Goal: Complete application form

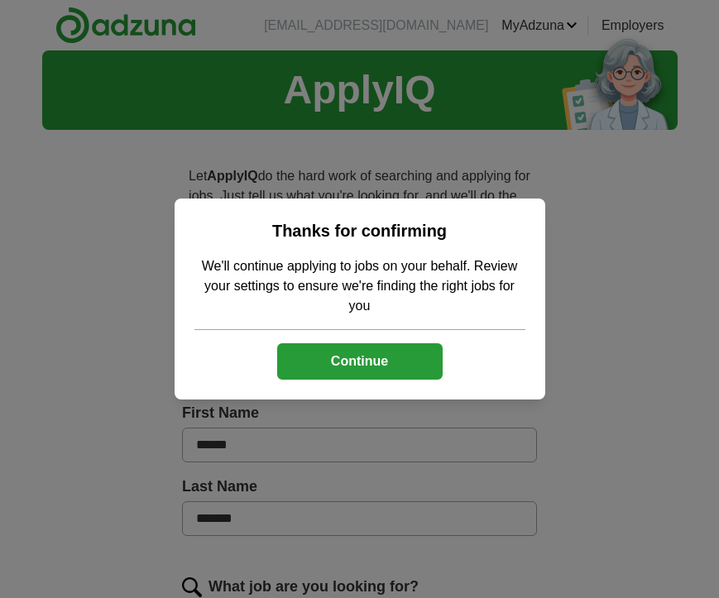
click at [385, 357] on button "Continue" at bounding box center [359, 361] width 165 height 36
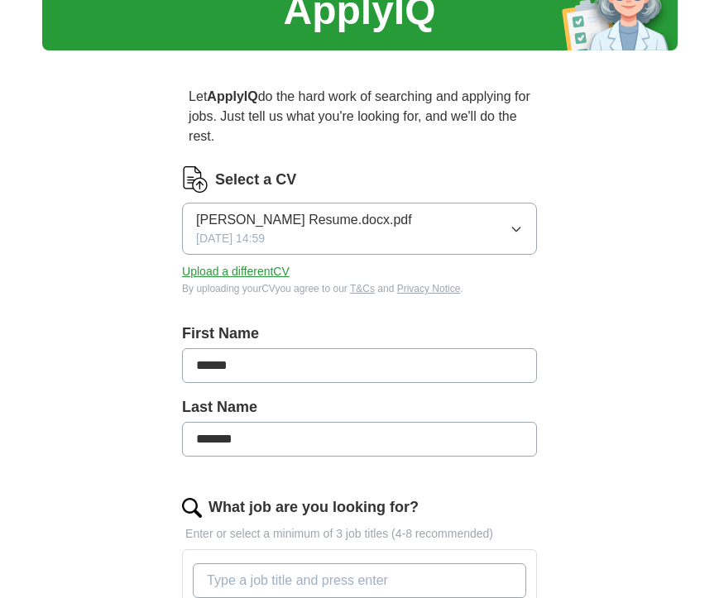
scroll to position [102, 0]
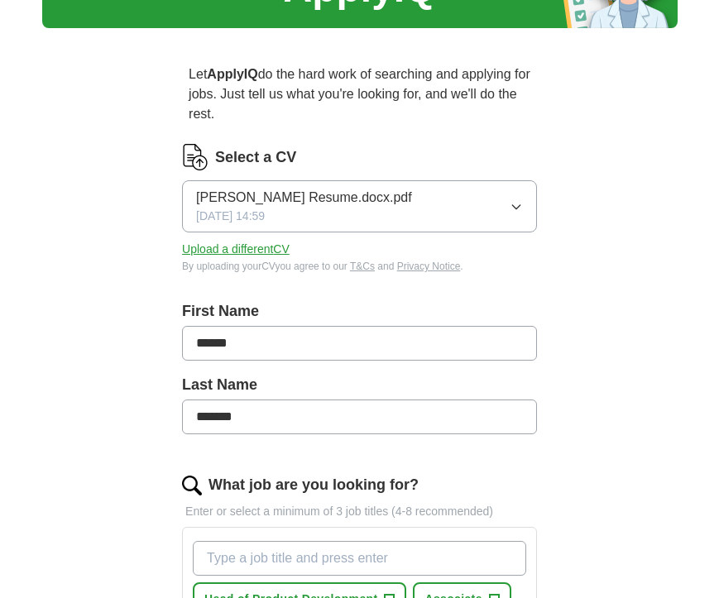
click at [267, 247] on button "Upload a different CV" at bounding box center [236, 249] width 108 height 17
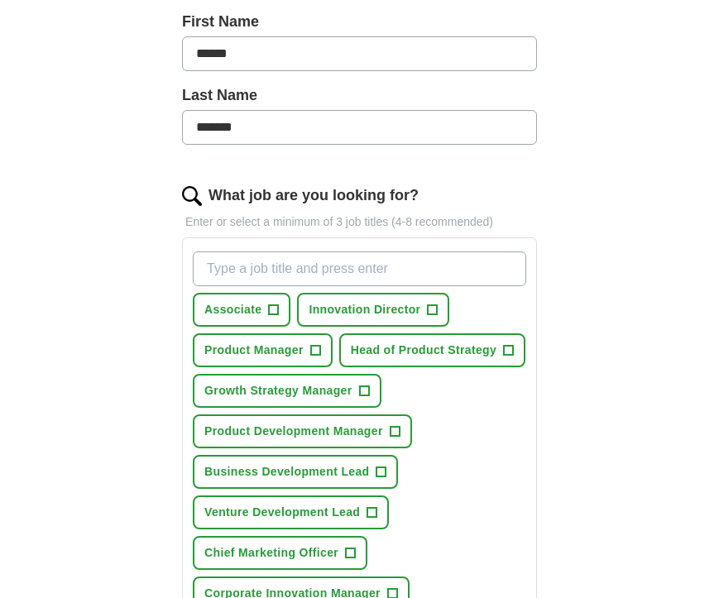
scroll to position [402, 0]
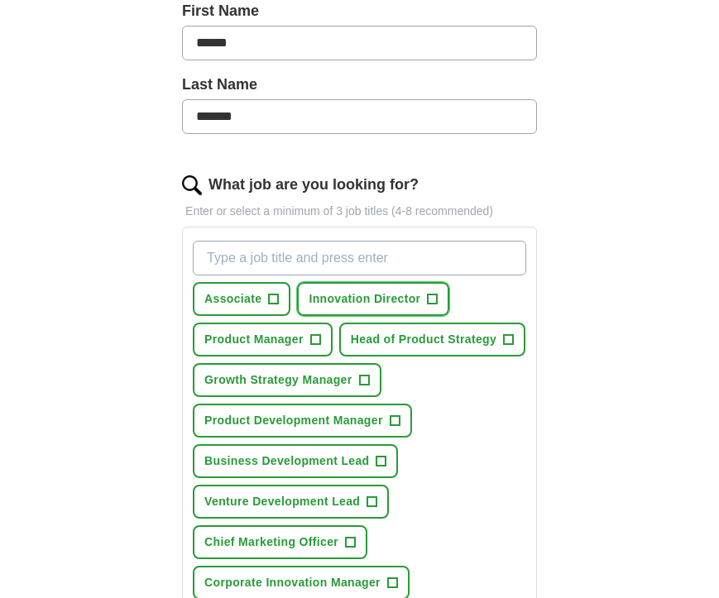
click at [428, 293] on span "+" at bounding box center [433, 299] width 10 height 13
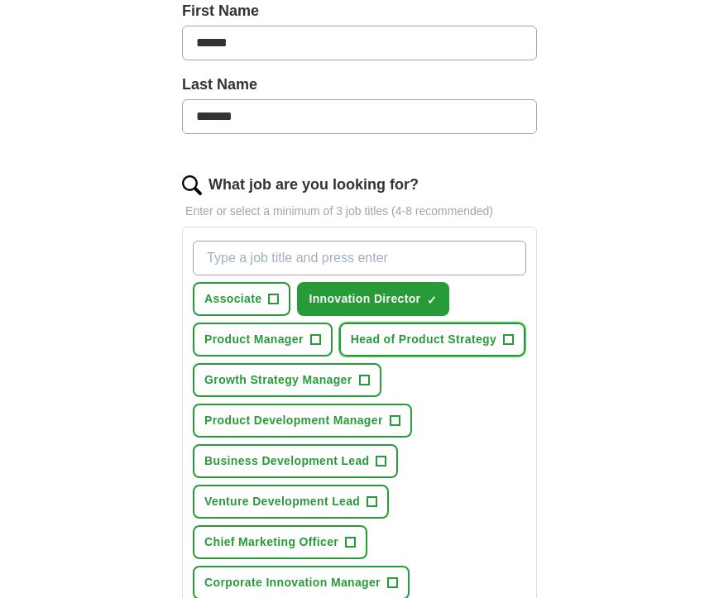
click at [355, 356] on button "Head of Product Strategy +" at bounding box center [432, 340] width 186 height 34
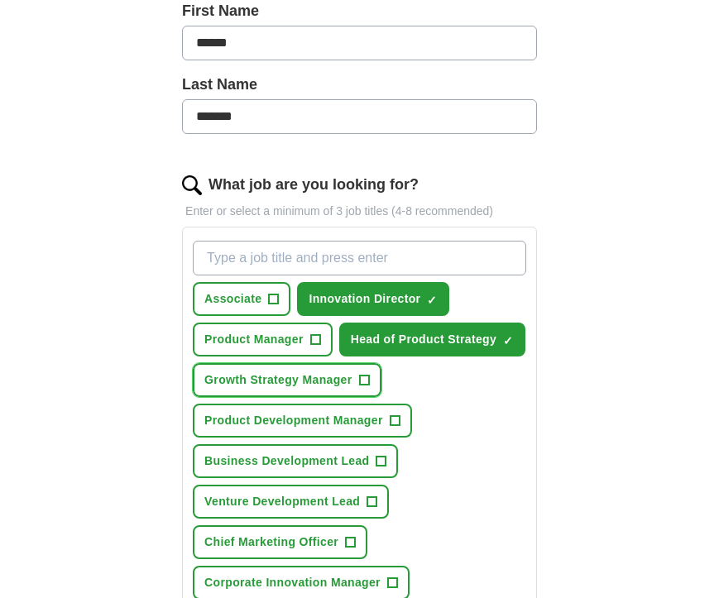
click at [353, 397] on button "Growth Strategy Manager +" at bounding box center [287, 380] width 188 height 34
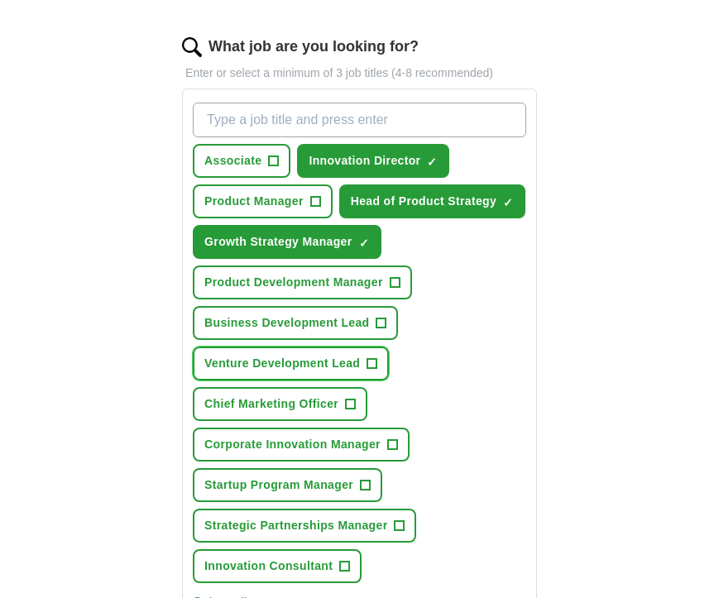
click at [353, 372] on span "Venture Development Lead" at bounding box center [281, 363] width 155 height 17
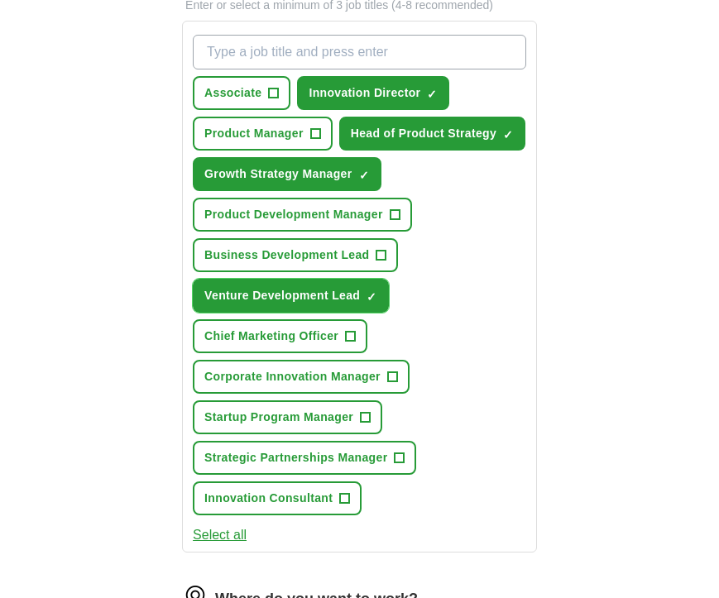
scroll to position [621, 0]
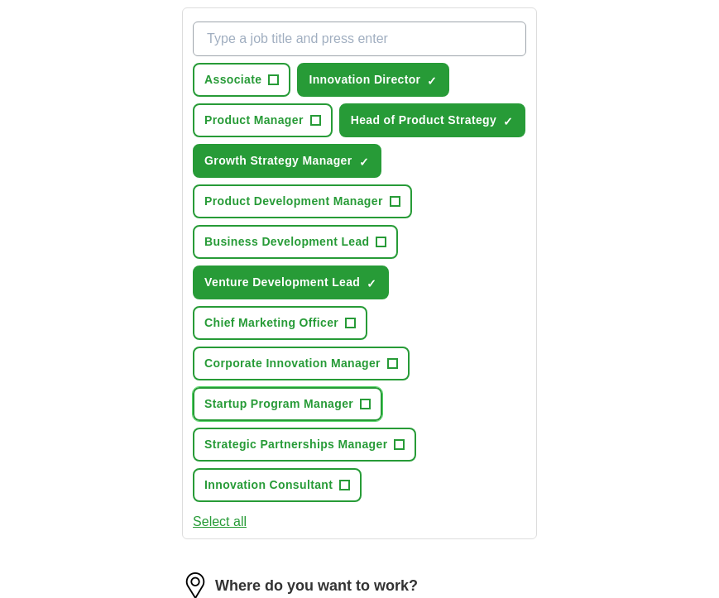
click at [353, 413] on span "Startup Program Manager" at bounding box center [278, 403] width 149 height 17
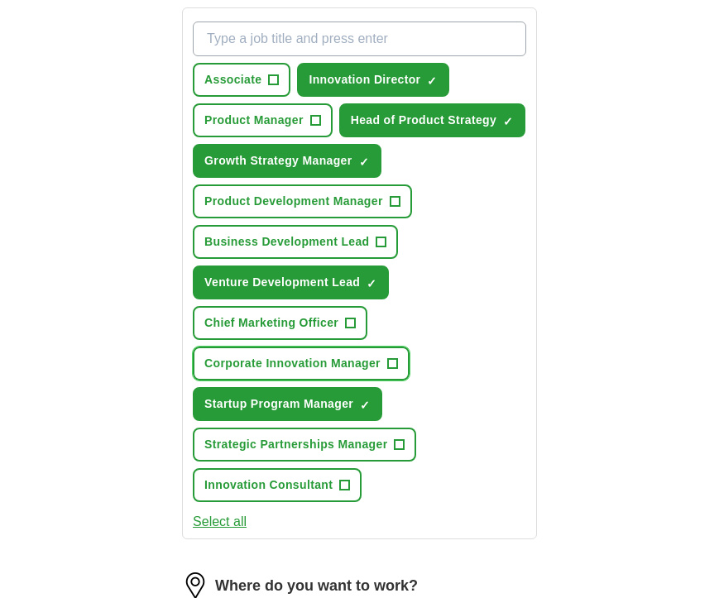
click at [347, 372] on span "Corporate Innovation Manager" at bounding box center [292, 363] width 176 height 17
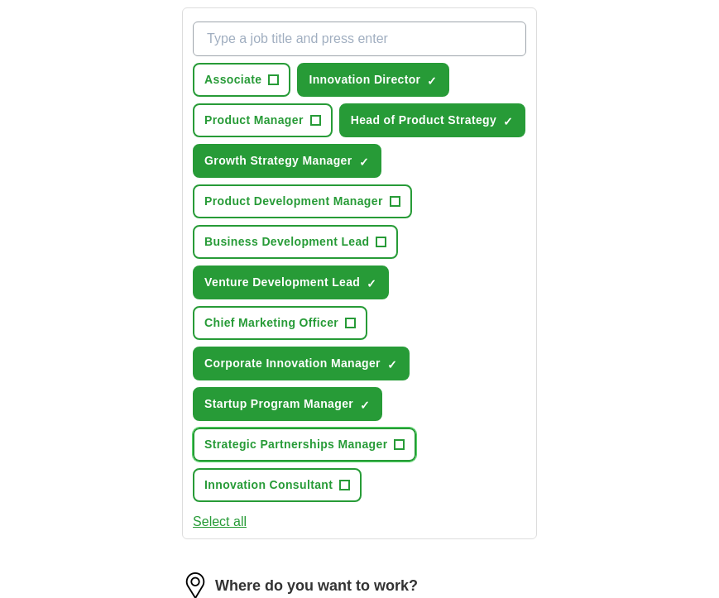
click at [338, 453] on span "Strategic Partnerships Manager" at bounding box center [295, 444] width 183 height 17
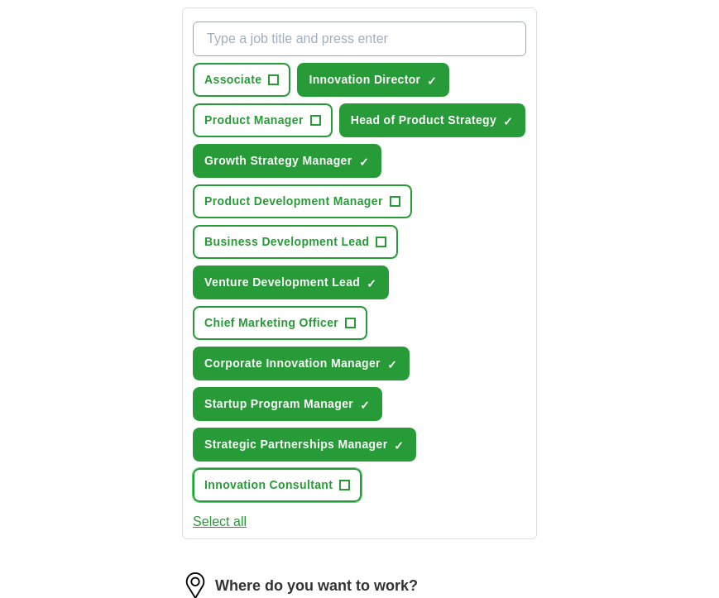
click at [321, 494] on span "Innovation Consultant" at bounding box center [268, 484] width 128 height 17
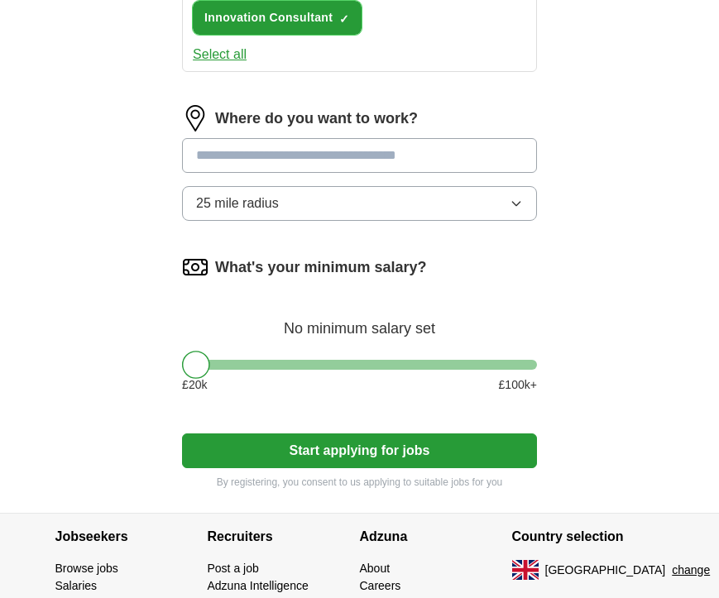
scroll to position [1095, 0]
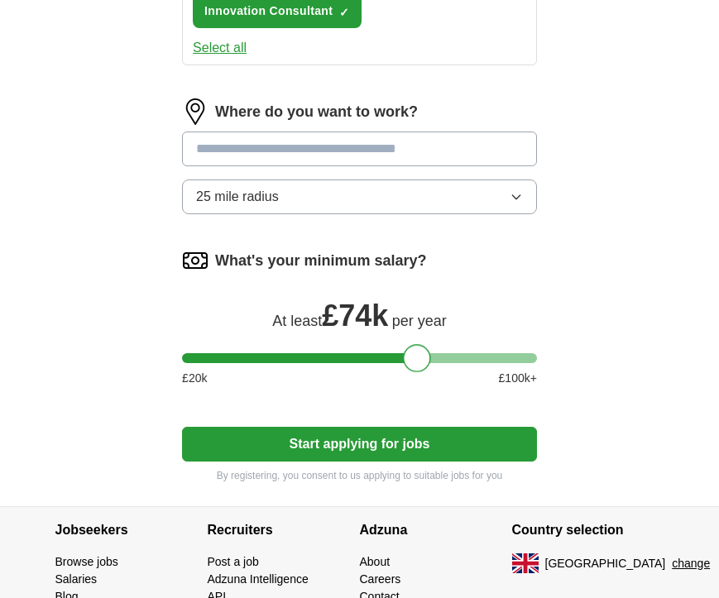
drag, startPoint x: 199, startPoint y: 399, endPoint x: 418, endPoint y: 405, distance: 219.2
click at [418, 372] on div at bounding box center [417, 358] width 28 height 28
click at [417, 461] on button "Start applying for jobs" at bounding box center [359, 444] width 355 height 35
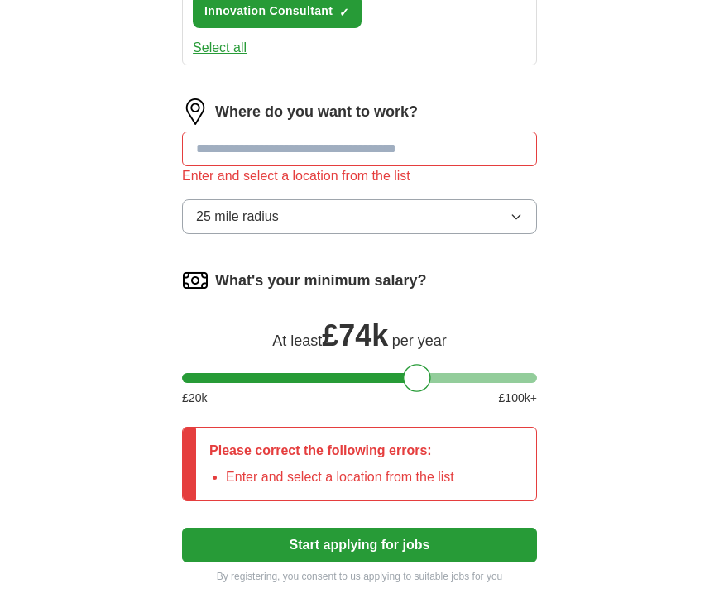
click at [384, 166] on input "text" at bounding box center [359, 148] width 355 height 35
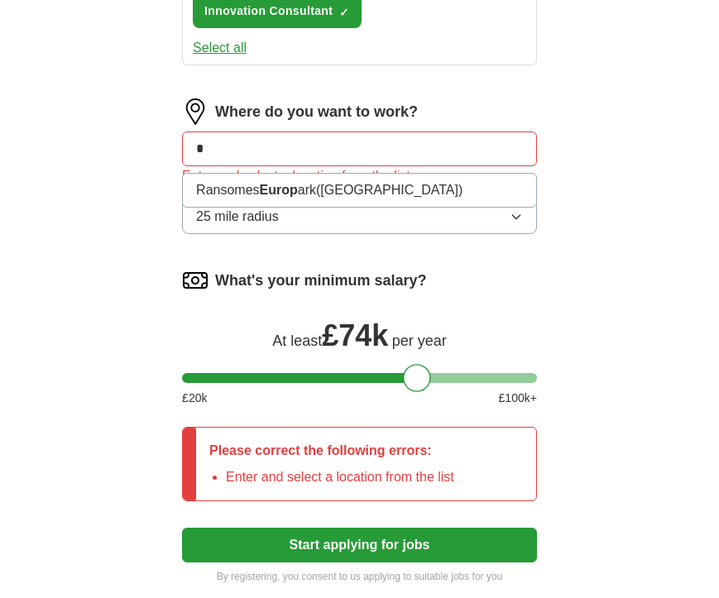
type input "*"
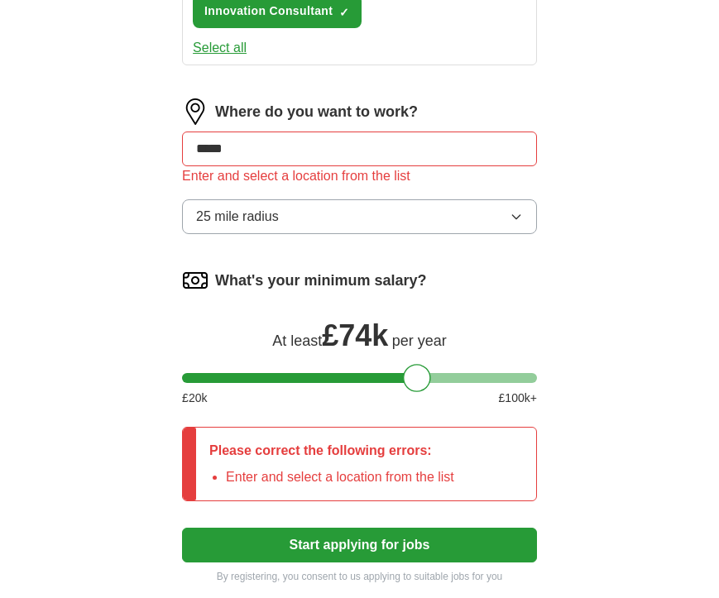
type input "******"
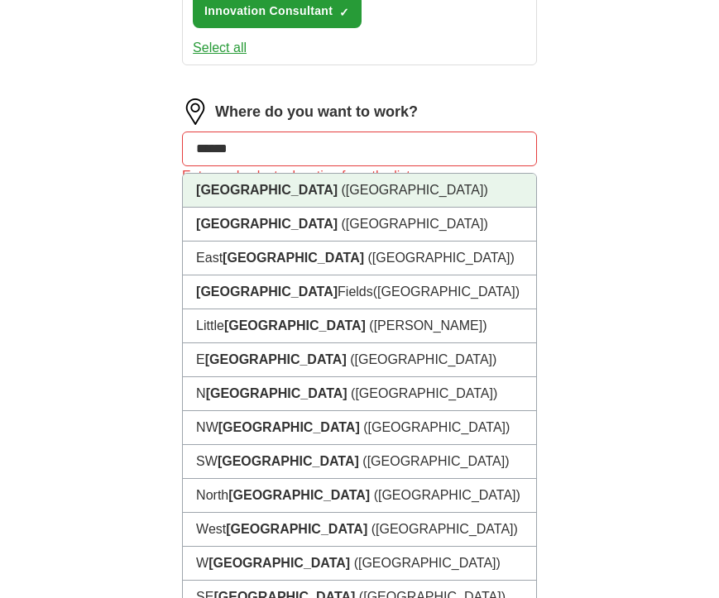
click at [359, 208] on li "[GEOGRAPHIC_DATA] ([GEOGRAPHIC_DATA])" at bounding box center [359, 191] width 353 height 34
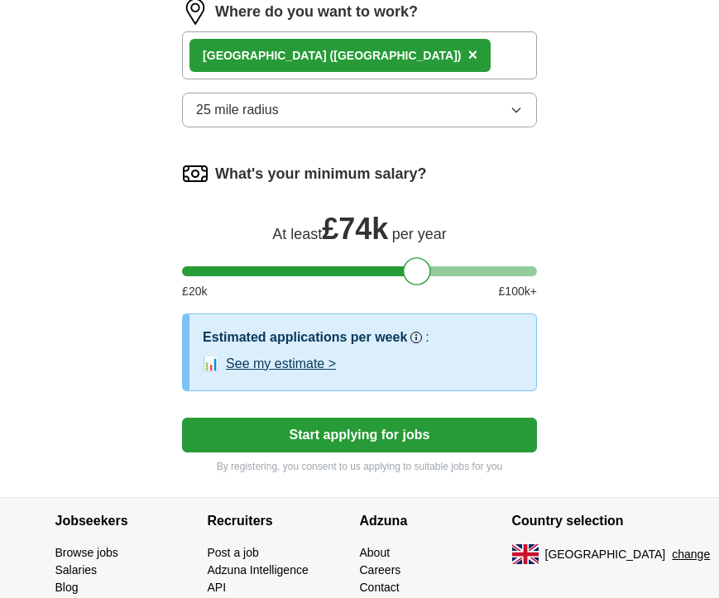
scroll to position [1232, 0]
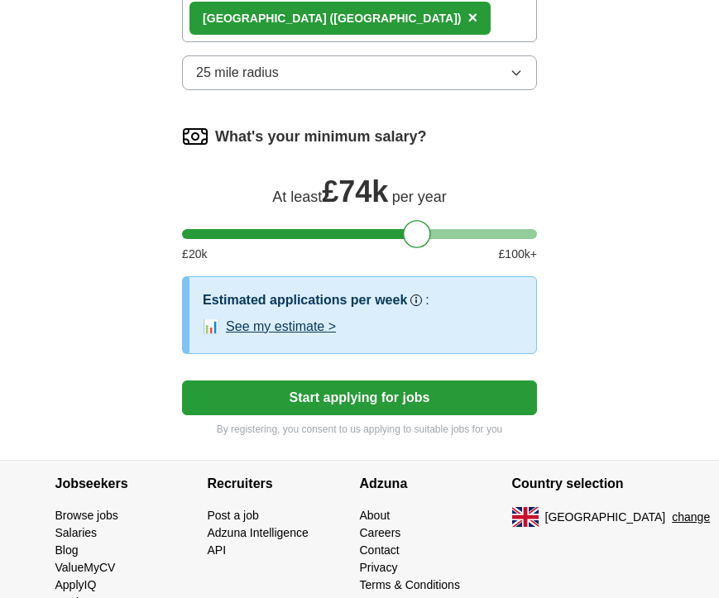
click at [356, 415] on button "Start applying for jobs" at bounding box center [359, 397] width 355 height 35
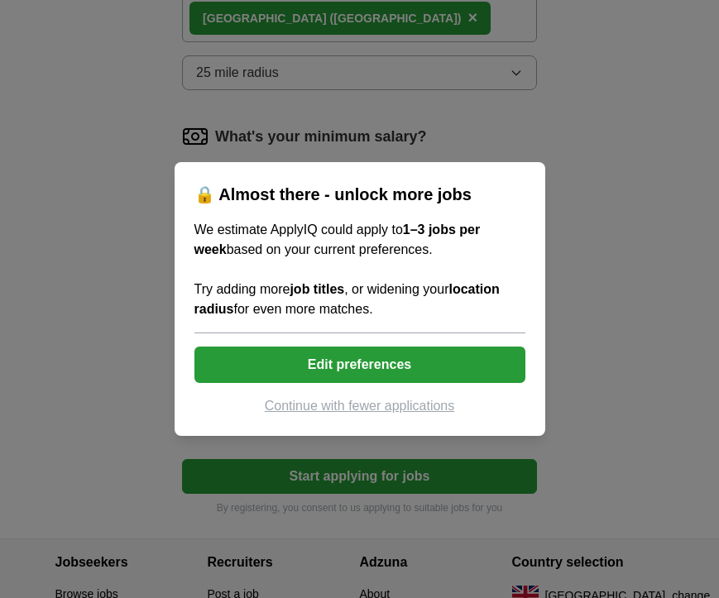
click at [366, 370] on button "Edit preferences" at bounding box center [359, 365] width 331 height 36
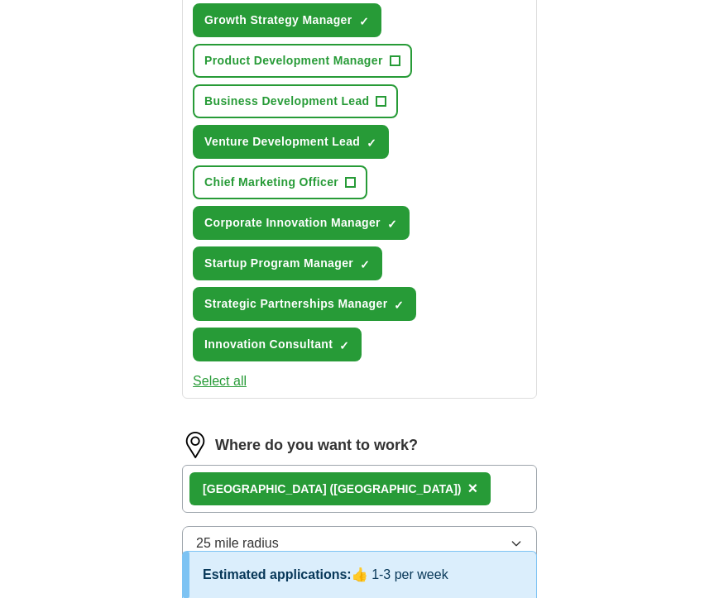
scroll to position [758, 0]
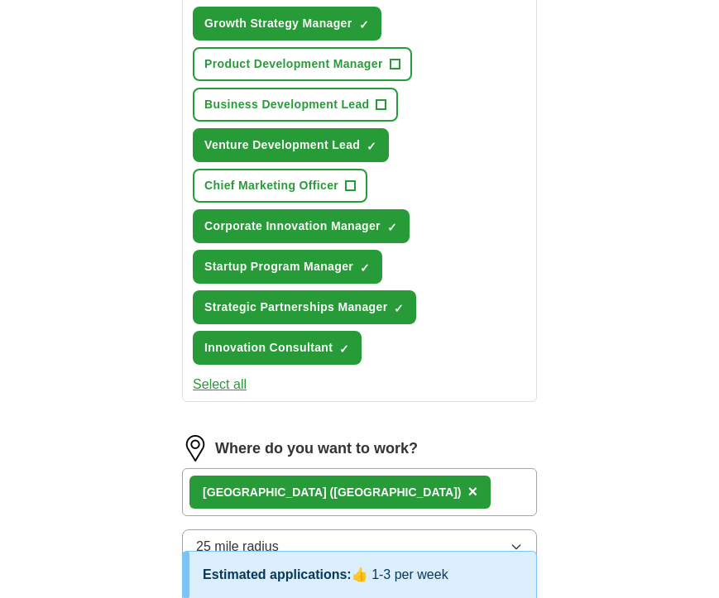
click at [224, 394] on button "Select all" at bounding box center [220, 385] width 54 height 20
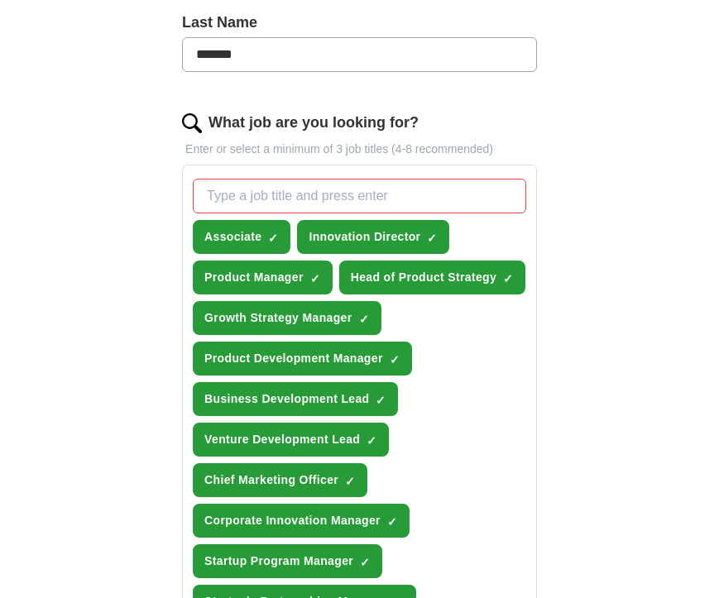
scroll to position [462, 0]
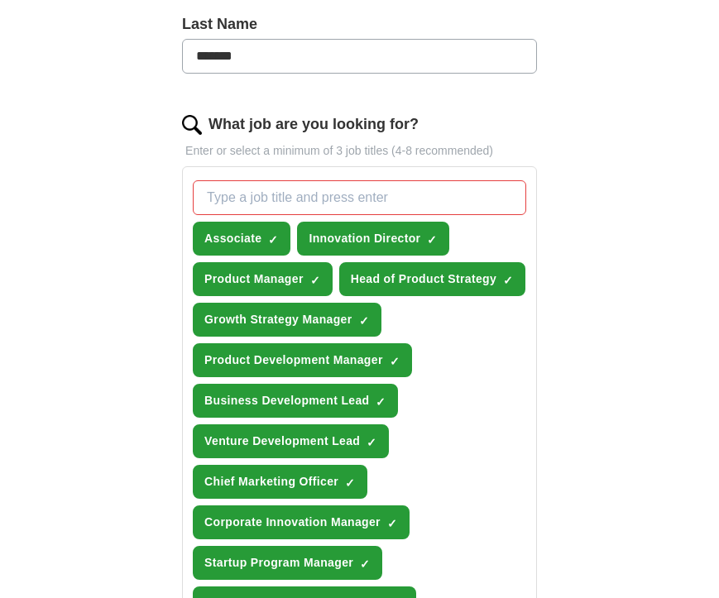
click at [267, 196] on input "What job are you looking for?" at bounding box center [359, 197] width 333 height 35
click at [265, 190] on input "product" at bounding box center [359, 197] width 333 height 35
type input "Senior Project Manager"
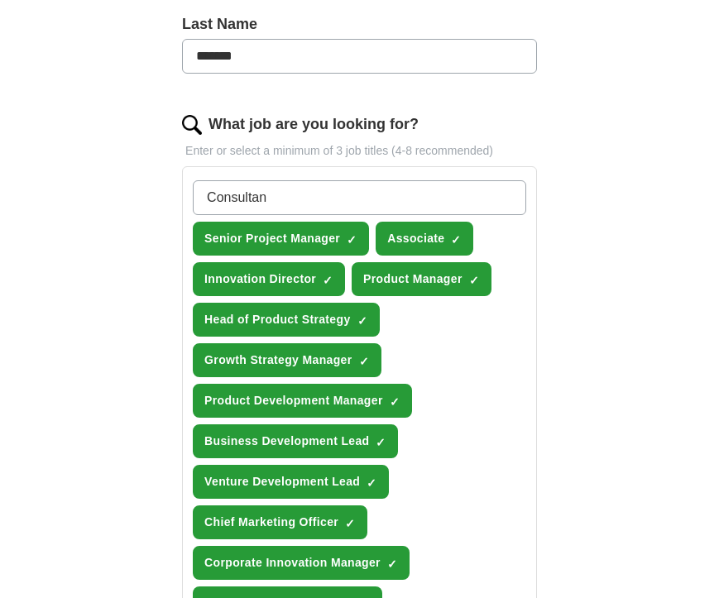
type input "Consultant"
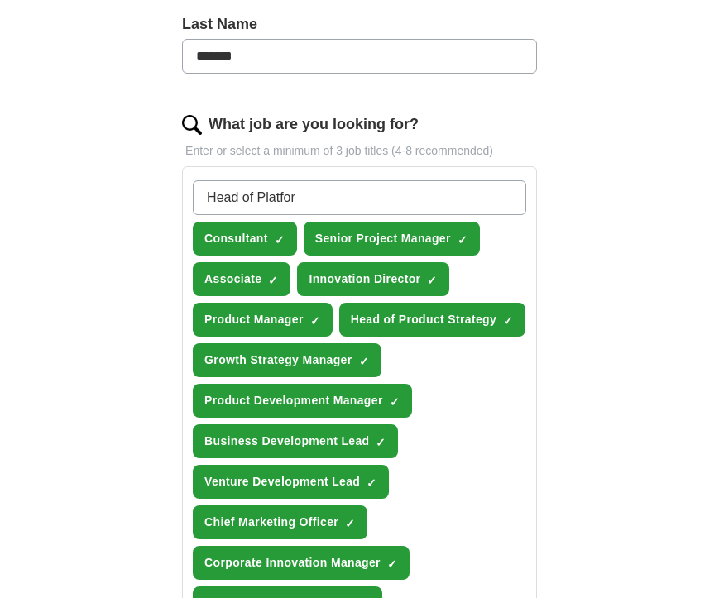
type input "Head of Platform"
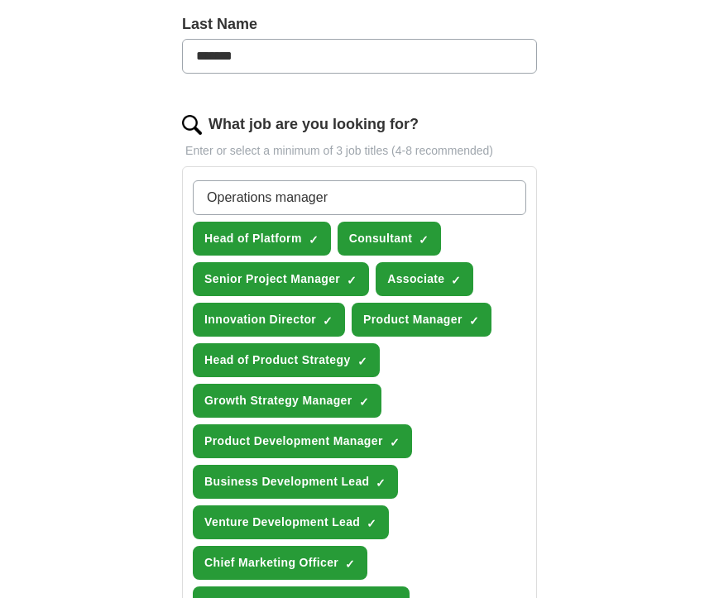
click at [289, 197] on input "Operations manager" at bounding box center [359, 197] width 333 height 35
type input "Operations Manager"
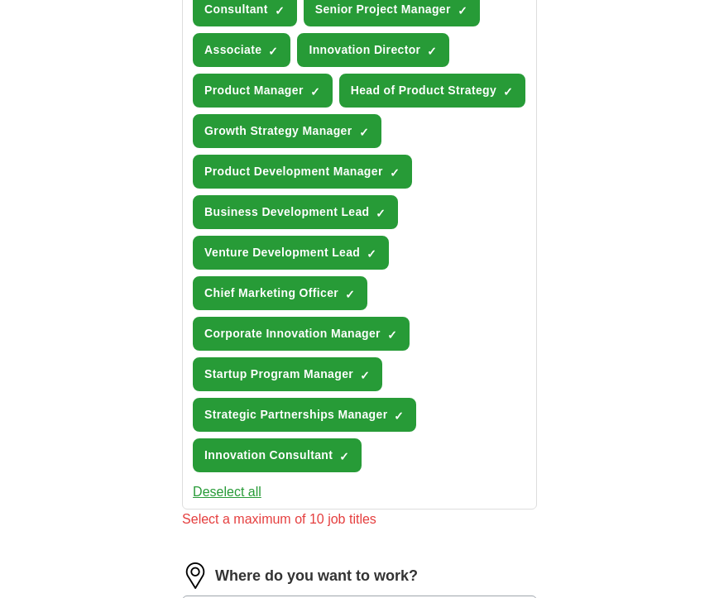
scroll to position [729, 0]
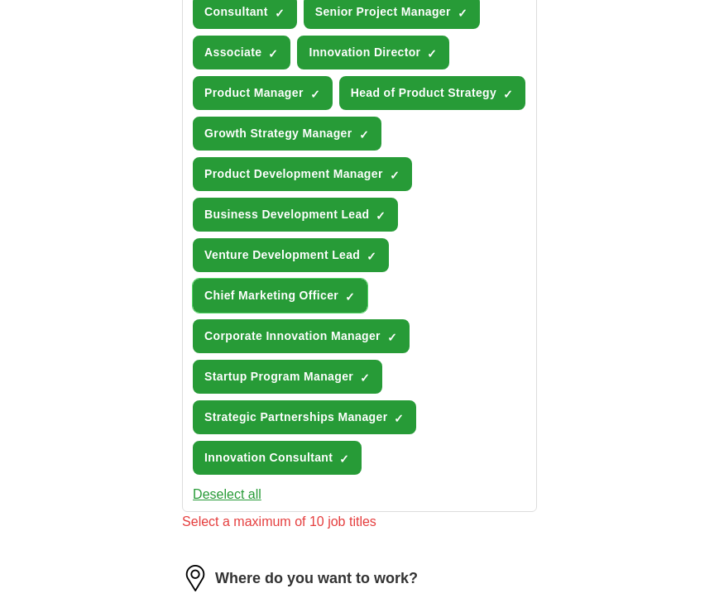
click at [0, 0] on span "×" at bounding box center [0, 0] width 0 height 0
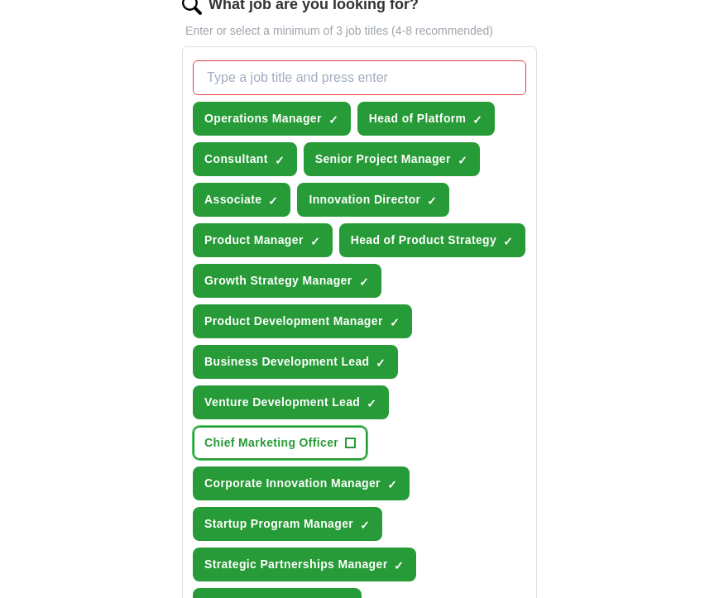
scroll to position [573, 0]
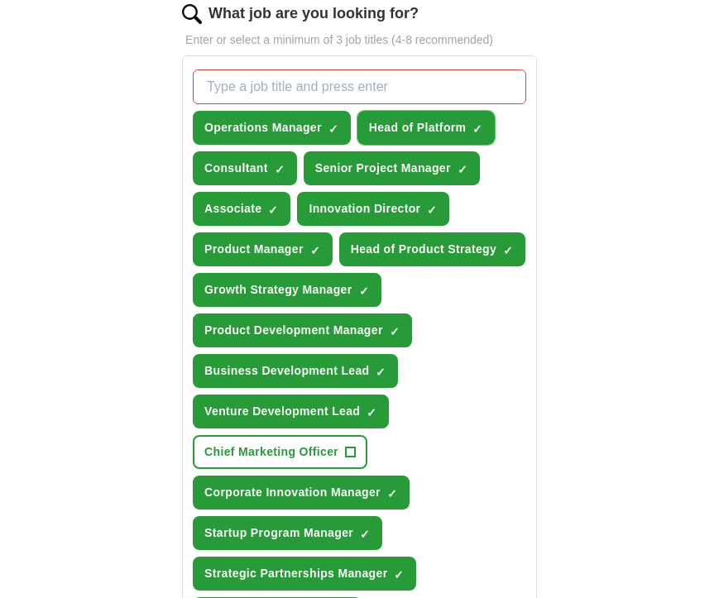
click at [0, 0] on span "×" at bounding box center [0, 0] width 0 height 0
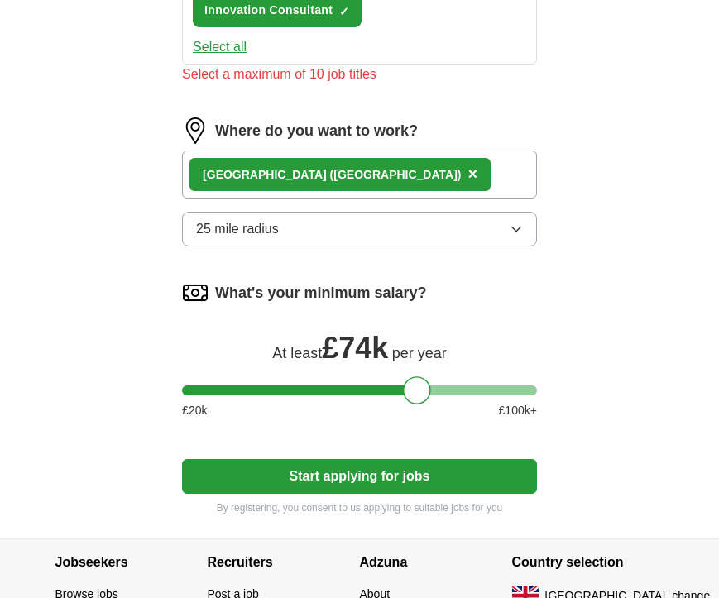
scroll to position [1182, 0]
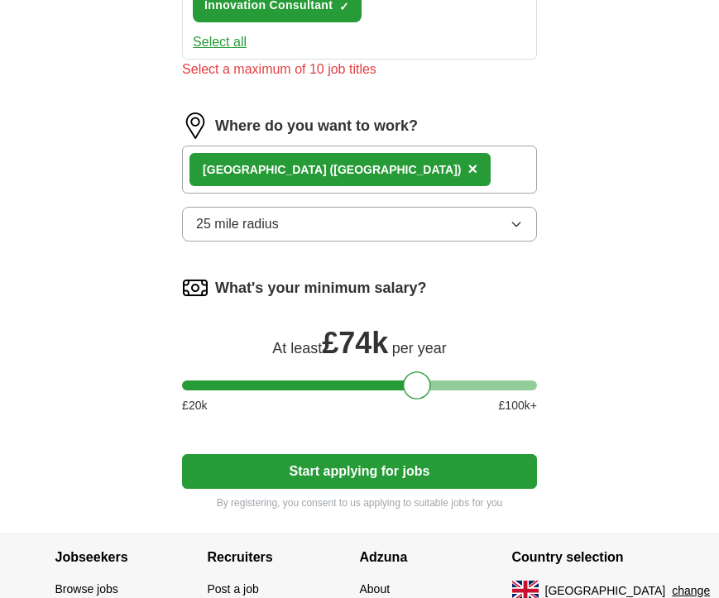
click at [280, 489] on button "Start applying for jobs" at bounding box center [359, 471] width 355 height 35
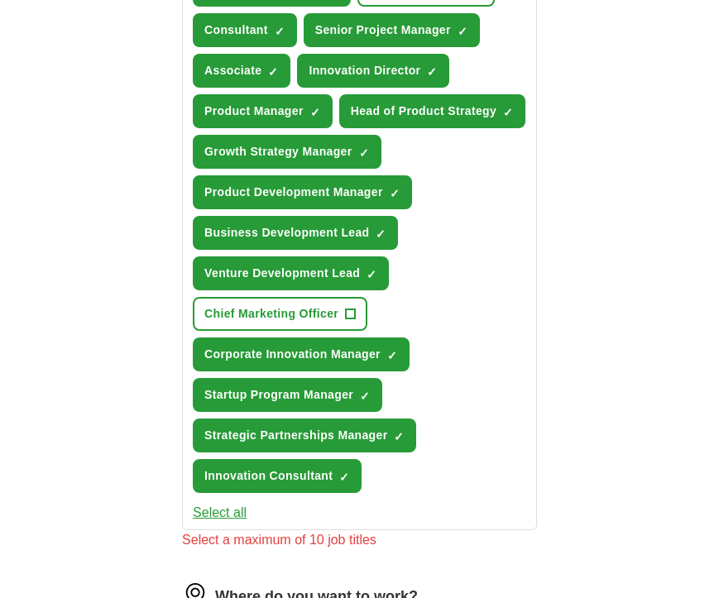
scroll to position [709, 0]
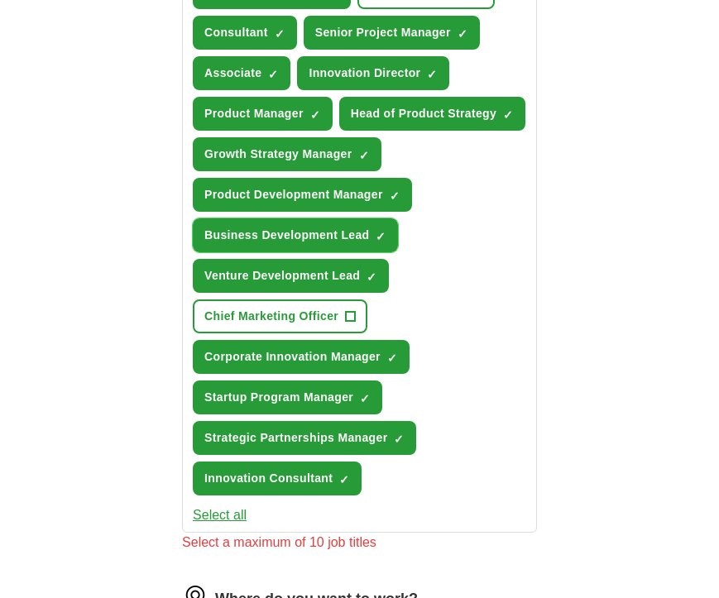
click at [0, 0] on span "×" at bounding box center [0, 0] width 0 height 0
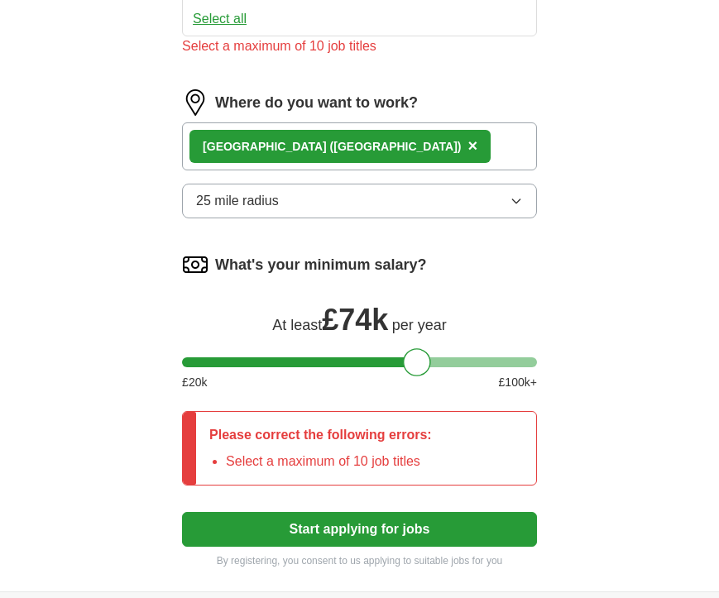
scroll to position [1268, 0]
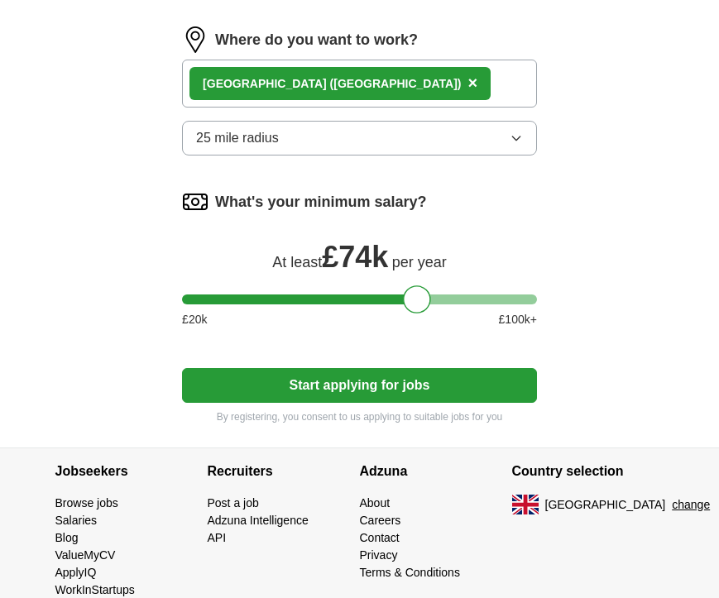
click at [377, 403] on button "Start applying for jobs" at bounding box center [359, 385] width 355 height 35
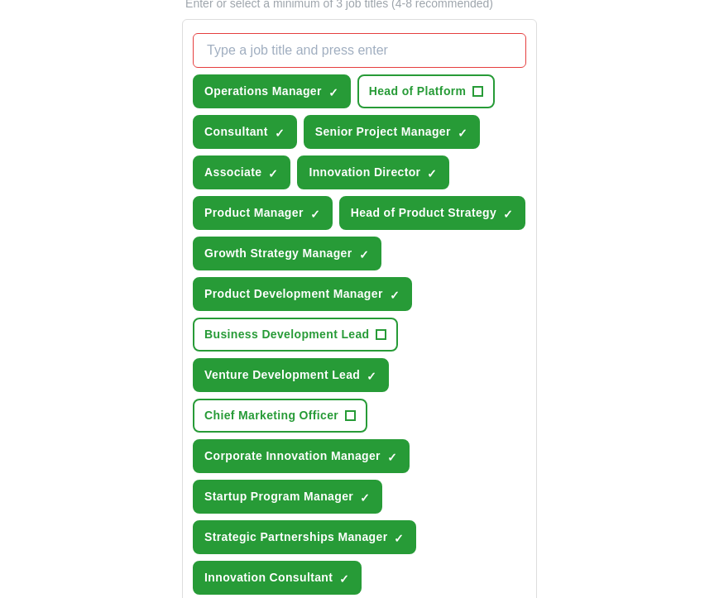
scroll to position [592, 0]
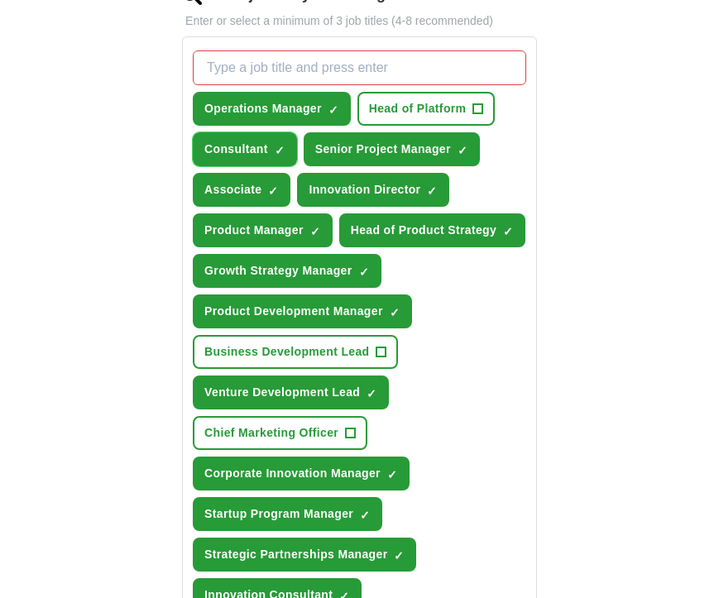
click at [0, 0] on span "×" at bounding box center [0, 0] width 0 height 0
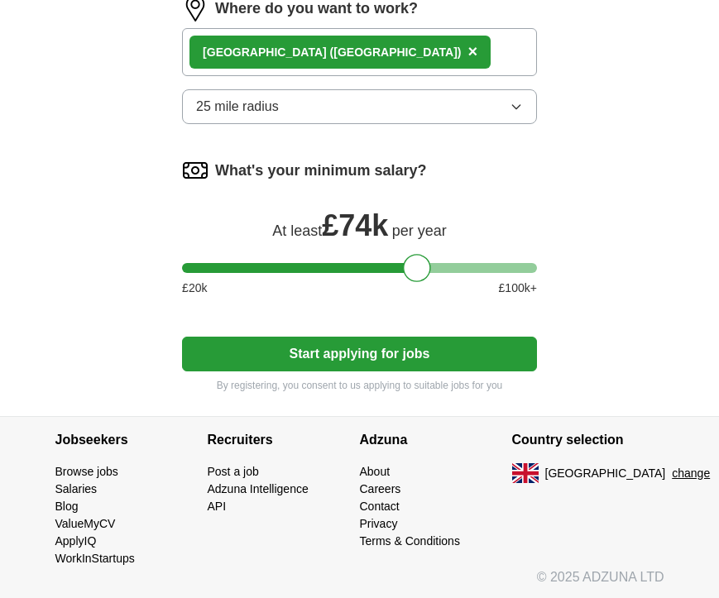
scroll to position [1303, 0]
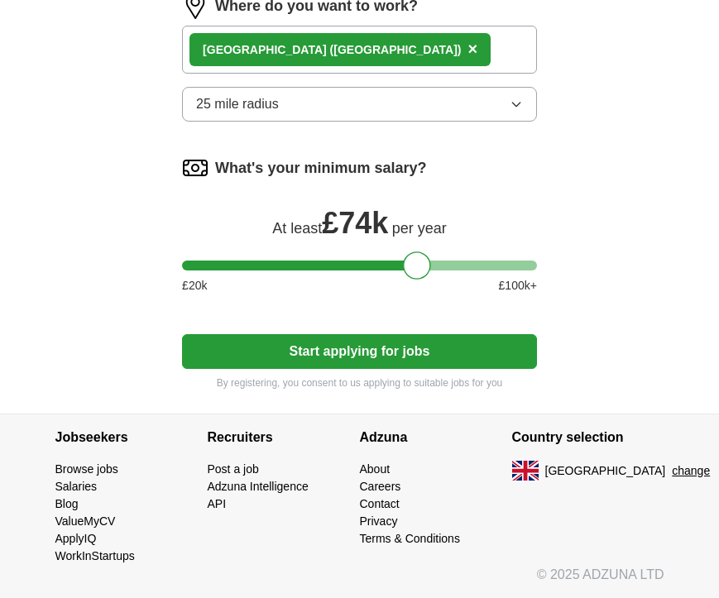
click at [304, 369] on button "Start applying for jobs" at bounding box center [359, 351] width 355 height 35
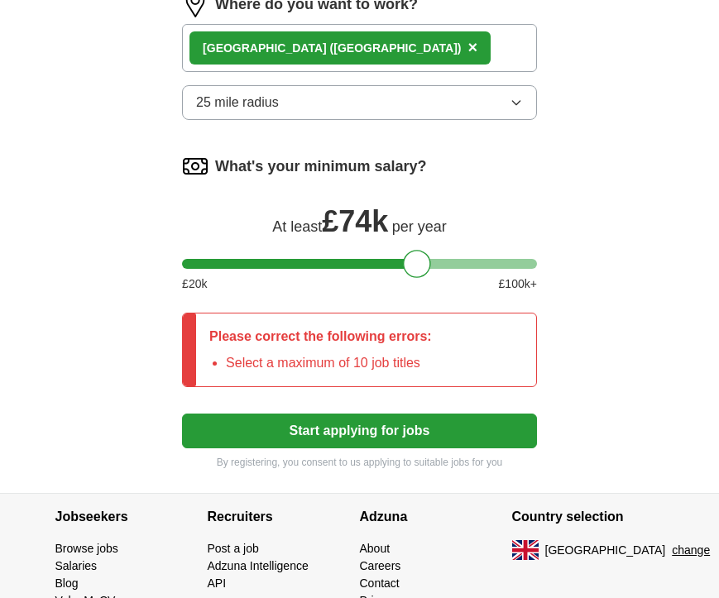
click at [305, 347] on p "Please correct the following errors:" at bounding box center [320, 337] width 222 height 20
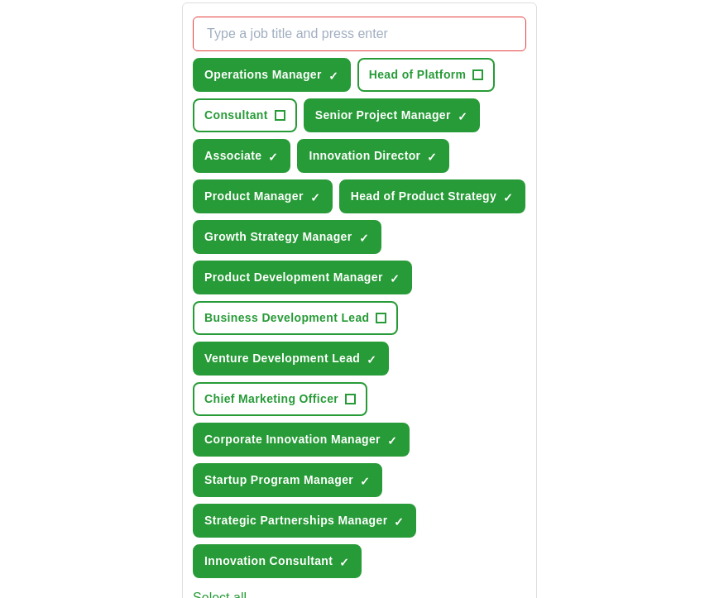
scroll to position [622, 0]
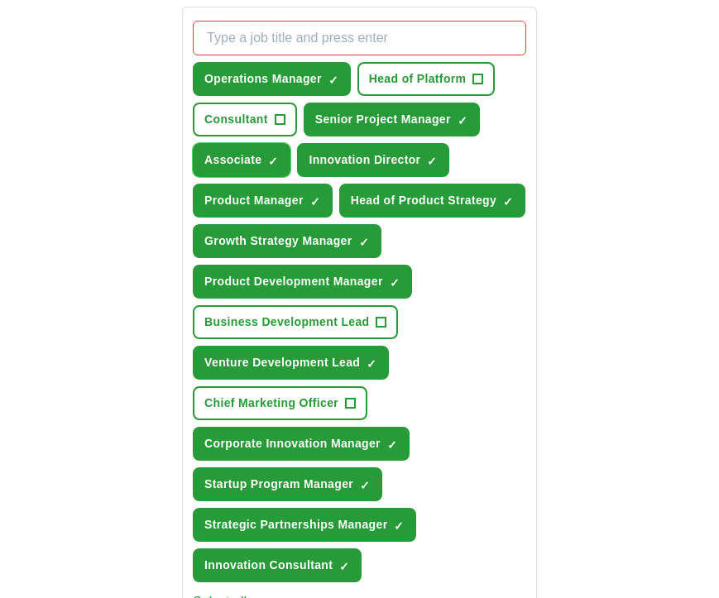
click at [0, 0] on span "×" at bounding box center [0, 0] width 0 height 0
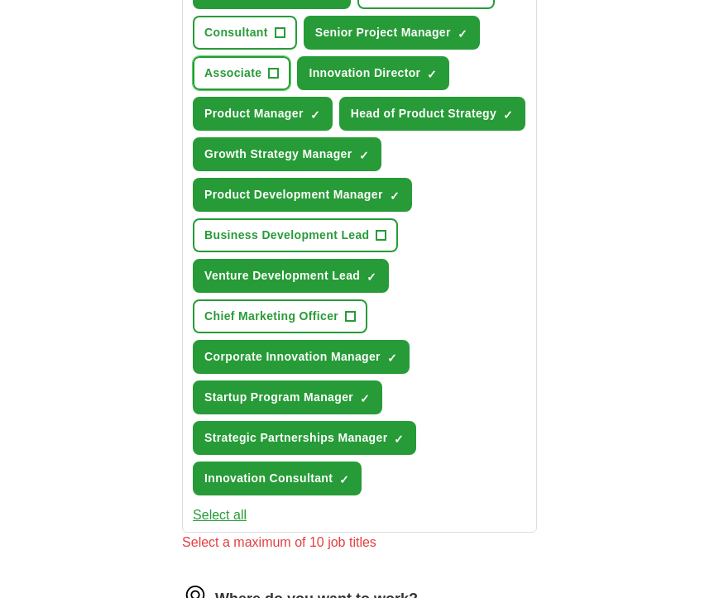
scroll to position [710, 0]
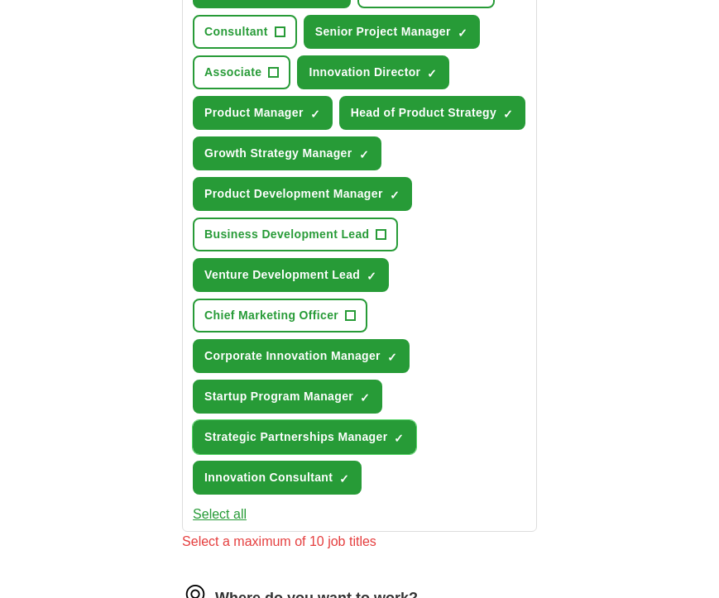
click at [0, 0] on span "×" at bounding box center [0, 0] width 0 height 0
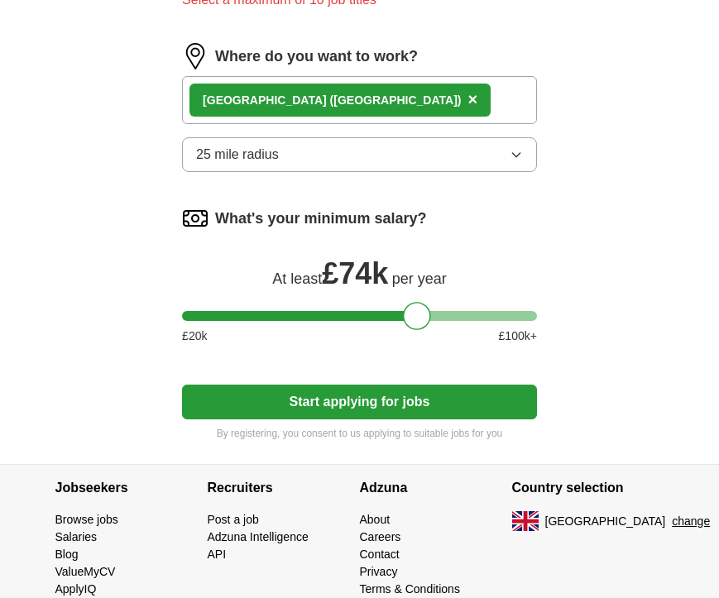
scroll to position [1342, 0]
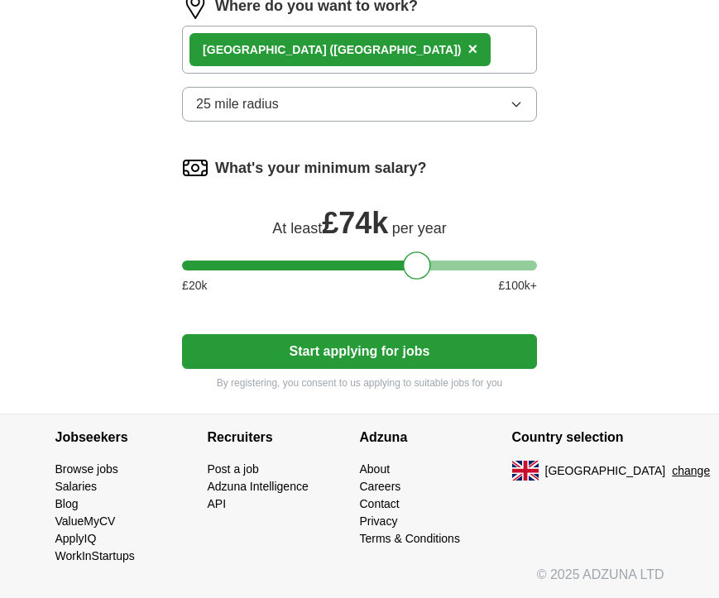
click at [345, 347] on button "Start applying for jobs" at bounding box center [359, 351] width 355 height 35
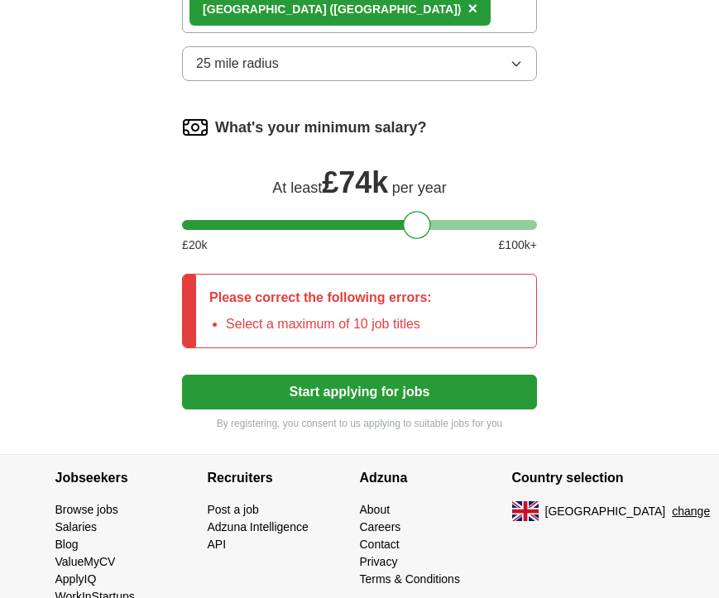
click at [343, 409] on button "Start applying for jobs" at bounding box center [359, 392] width 355 height 35
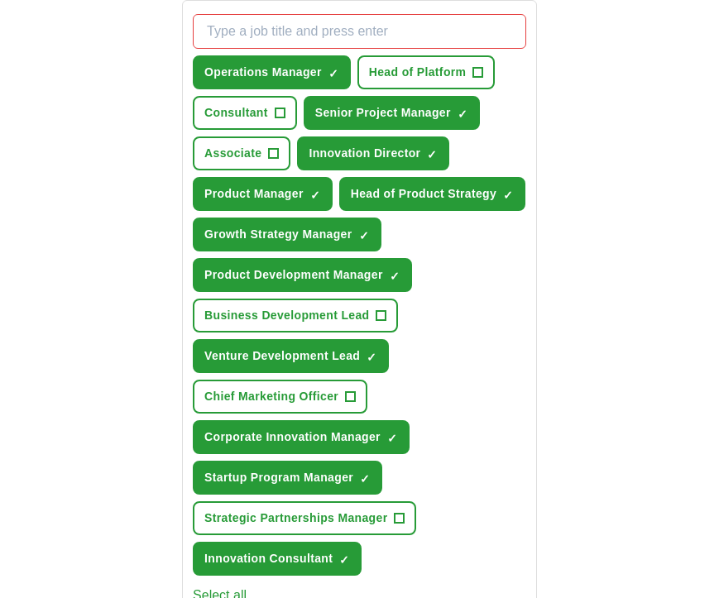
scroll to position [628, 0]
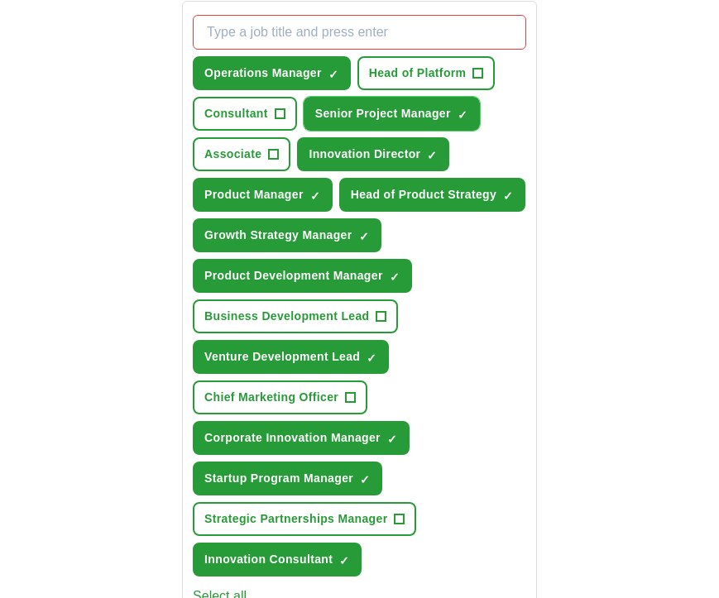
click at [0, 0] on span "×" at bounding box center [0, 0] width 0 height 0
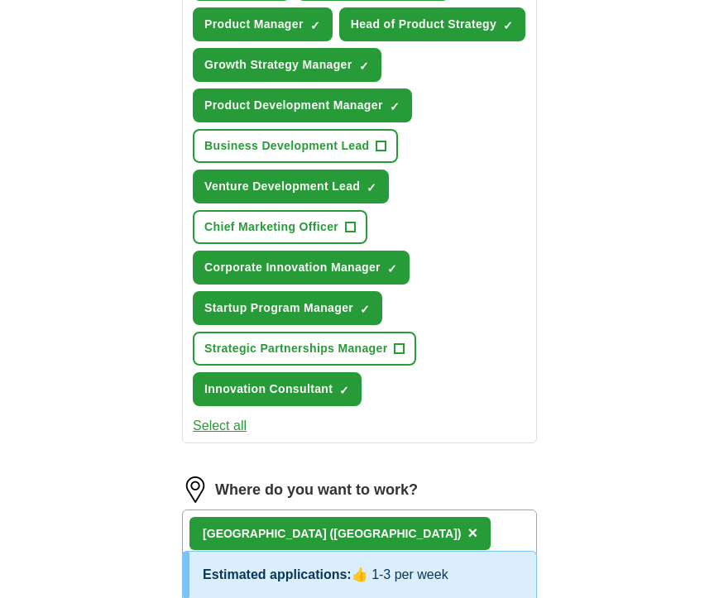
scroll to position [777, 0]
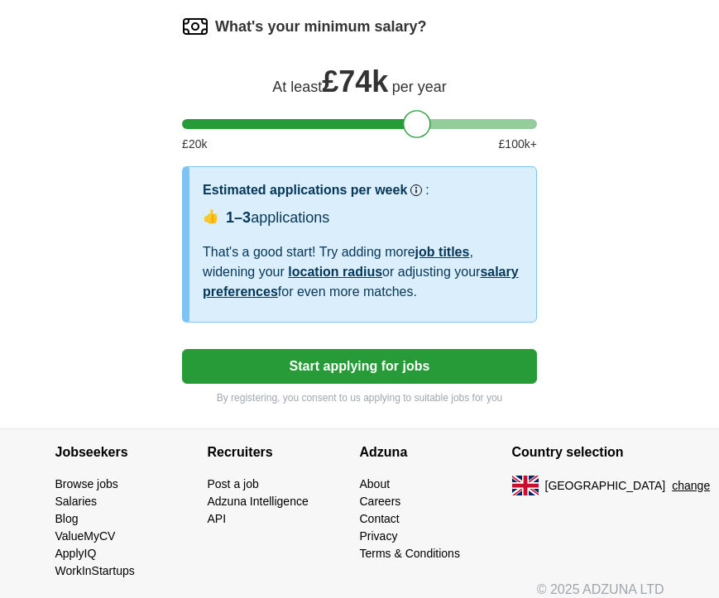
click at [311, 384] on button "Start applying for jobs" at bounding box center [359, 366] width 355 height 35
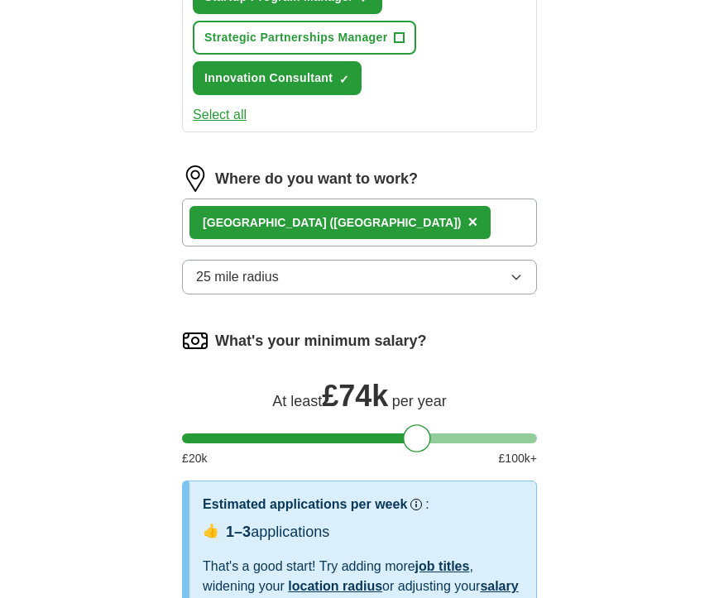
select select "**"
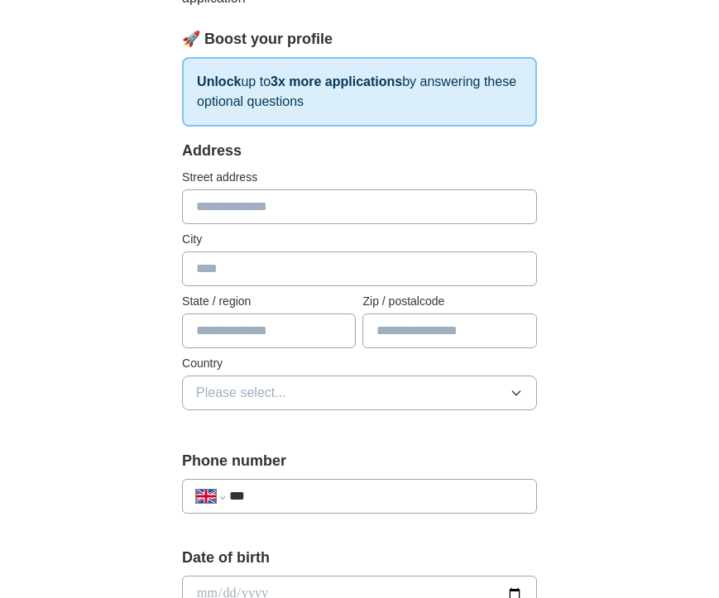
scroll to position [241, 0]
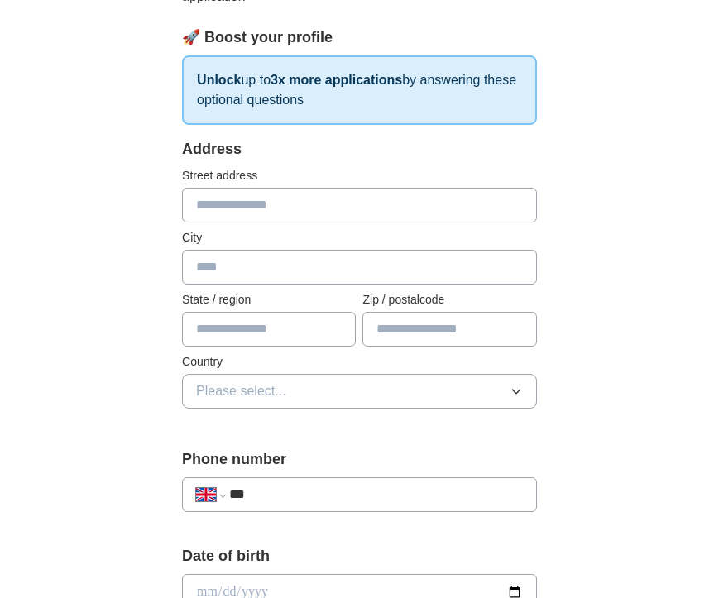
click at [269, 268] on input "text" at bounding box center [359, 267] width 355 height 35
type input "******"
click at [114, 390] on div "**********" at bounding box center [359, 561] width 635 height 1504
click at [224, 392] on span "Please select..." at bounding box center [241, 391] width 90 height 20
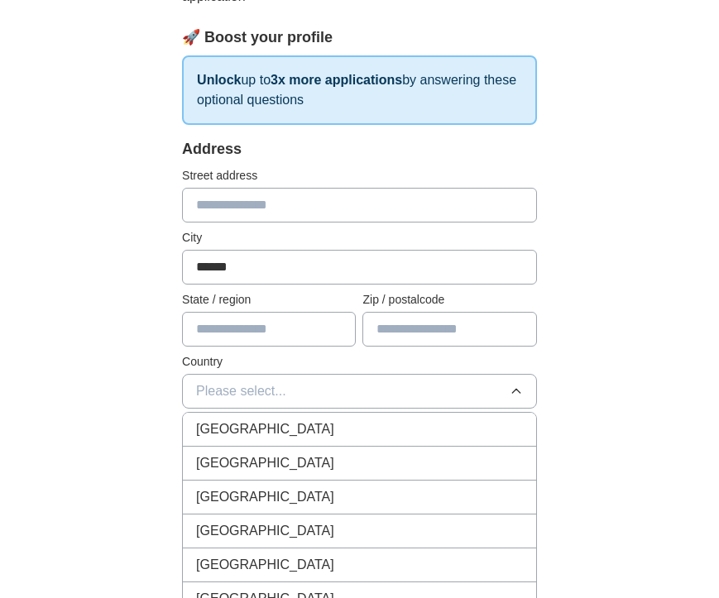
click at [219, 429] on span "[GEOGRAPHIC_DATA]" at bounding box center [265, 429] width 138 height 20
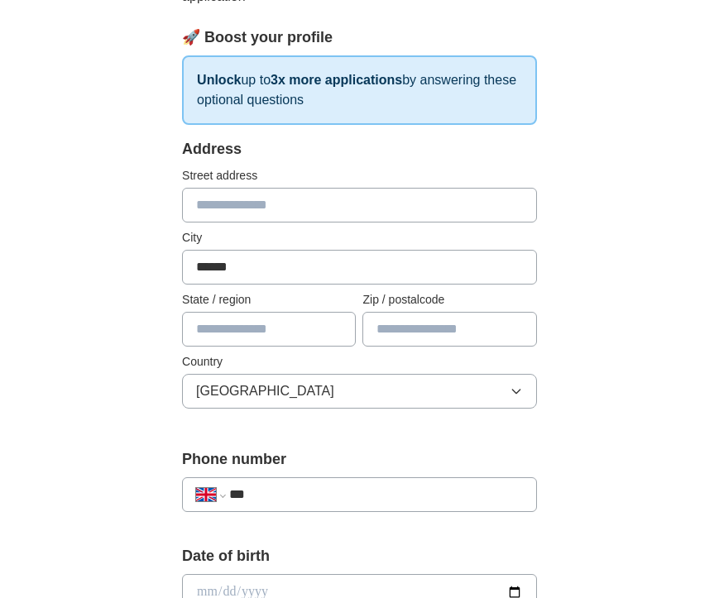
click at [281, 486] on input "***" at bounding box center [376, 495] width 294 height 20
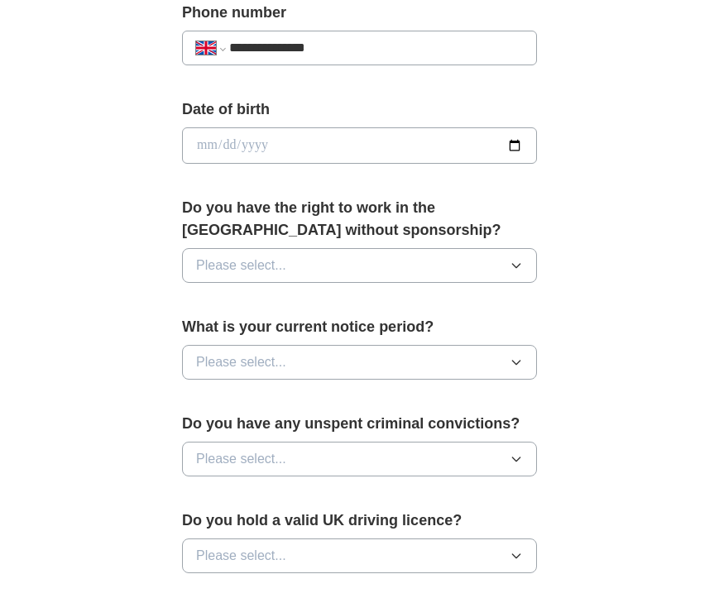
scroll to position [705, 0]
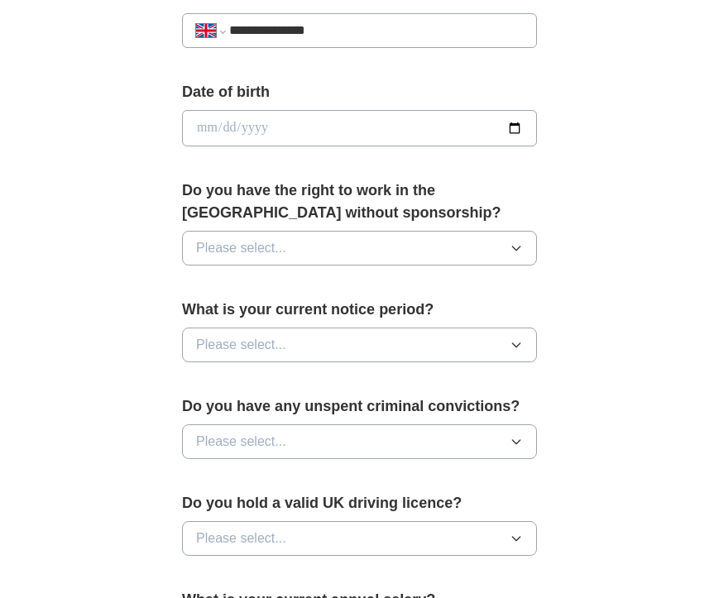
type input "**********"
click at [362, 244] on button "Please select..." at bounding box center [359, 248] width 355 height 35
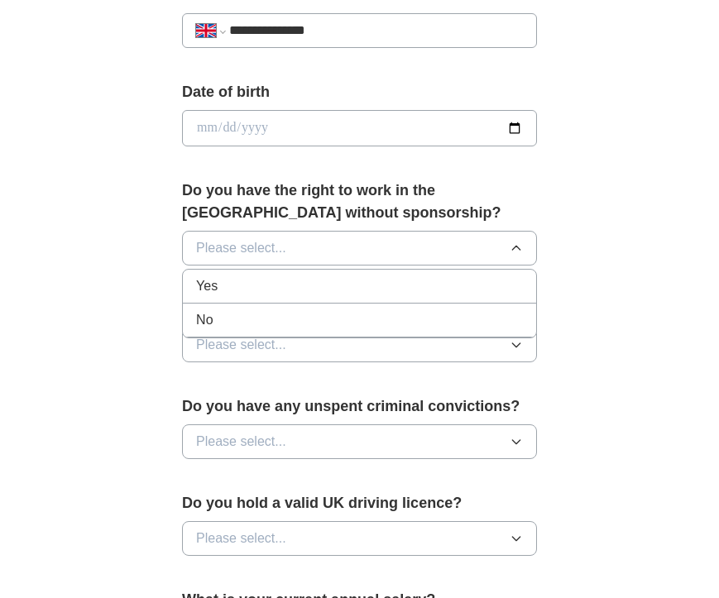
click at [327, 311] on div "No" at bounding box center [359, 320] width 327 height 20
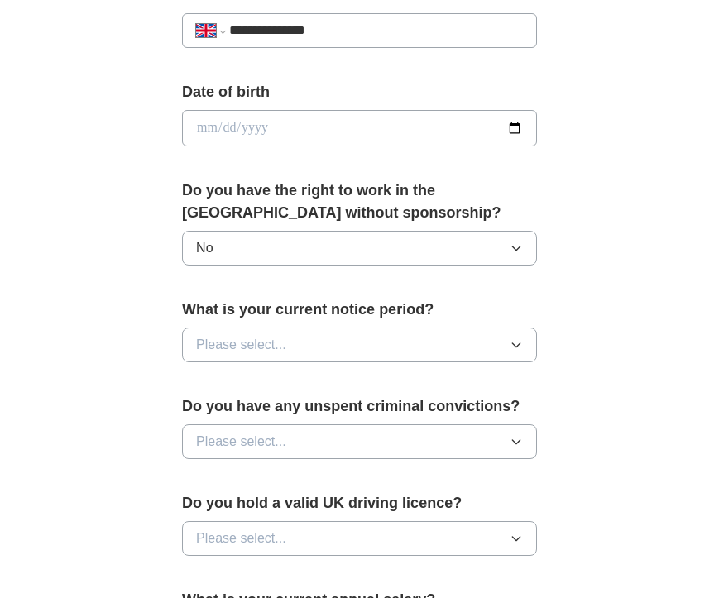
click at [320, 346] on button "Please select..." at bounding box center [359, 345] width 355 height 35
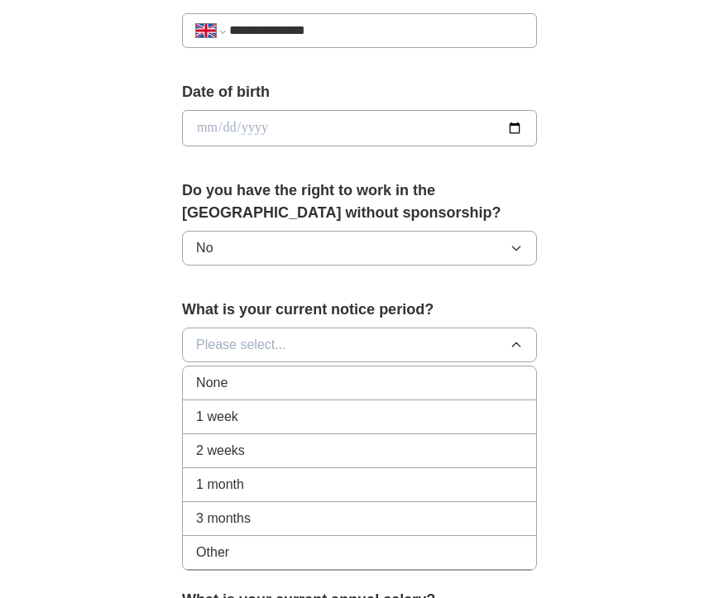
click at [296, 384] on div "None" at bounding box center [359, 383] width 327 height 20
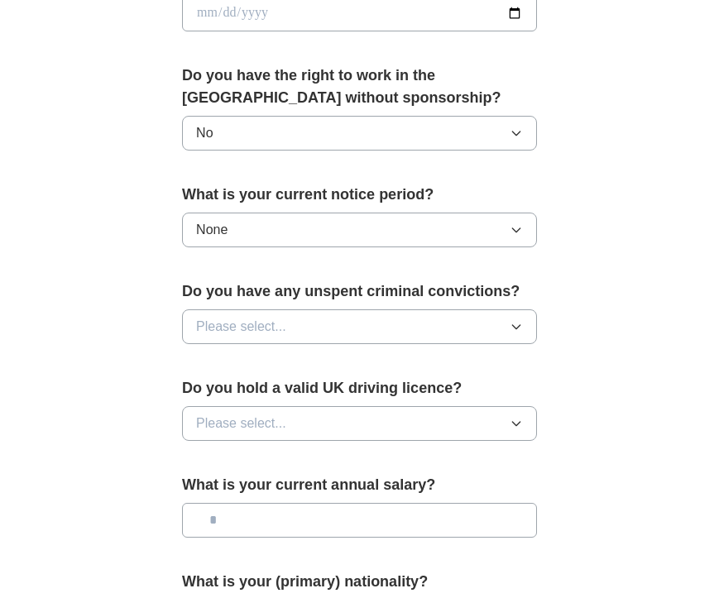
scroll to position [860, 0]
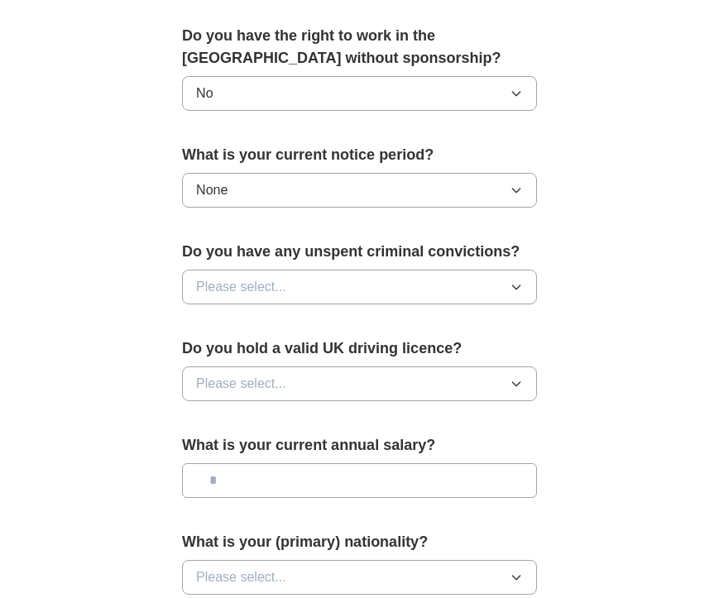
click at [227, 273] on button "Please select..." at bounding box center [359, 287] width 355 height 35
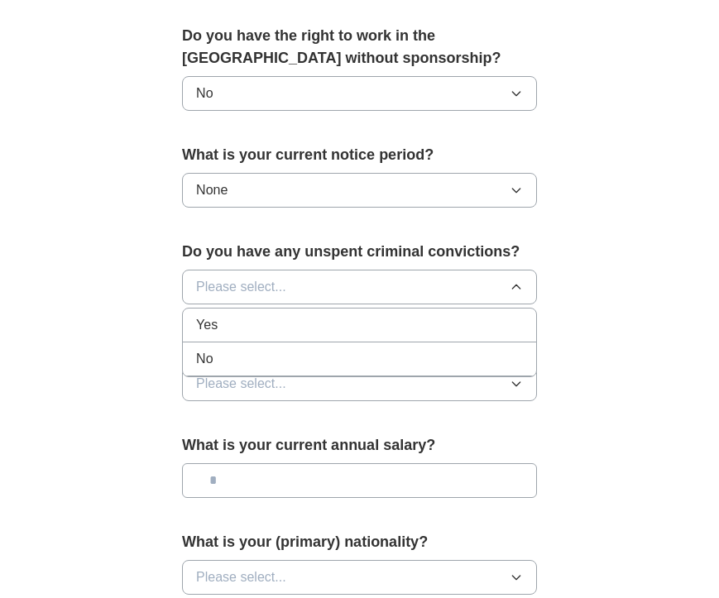
click at [220, 352] on div "No" at bounding box center [359, 359] width 327 height 20
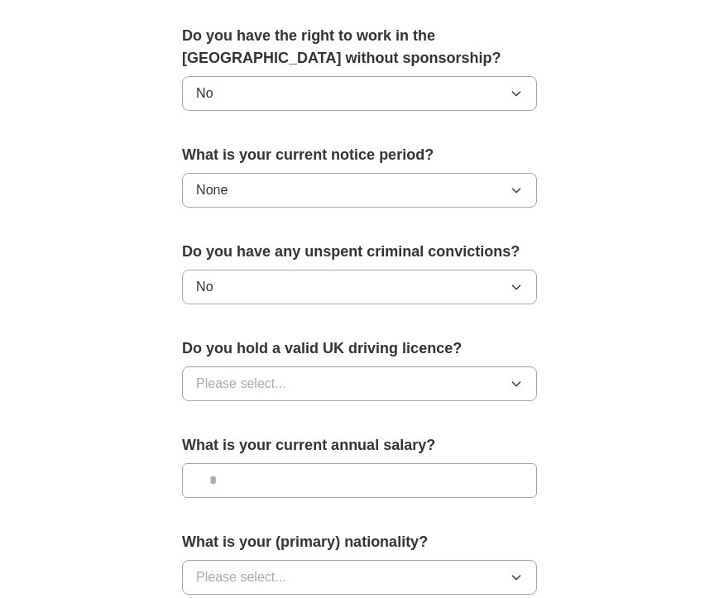
click at [221, 389] on span "Please select..." at bounding box center [241, 384] width 90 height 20
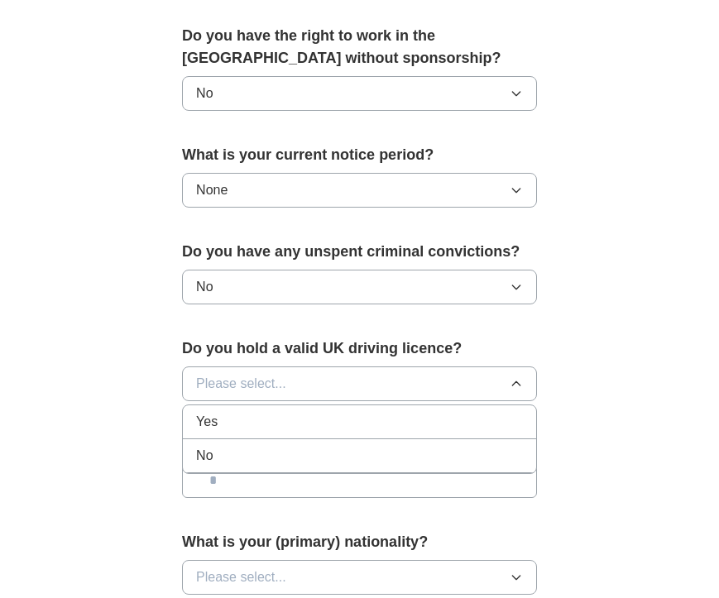
click at [222, 457] on div "No" at bounding box center [359, 456] width 327 height 20
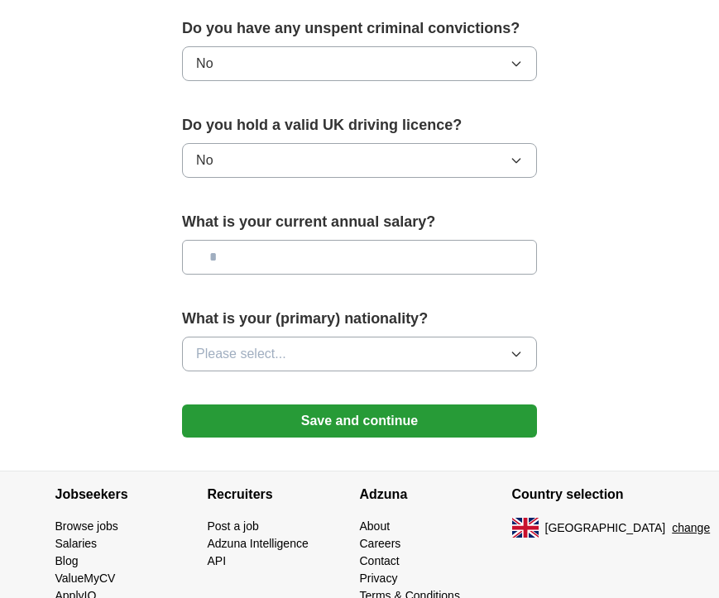
scroll to position [1088, 0]
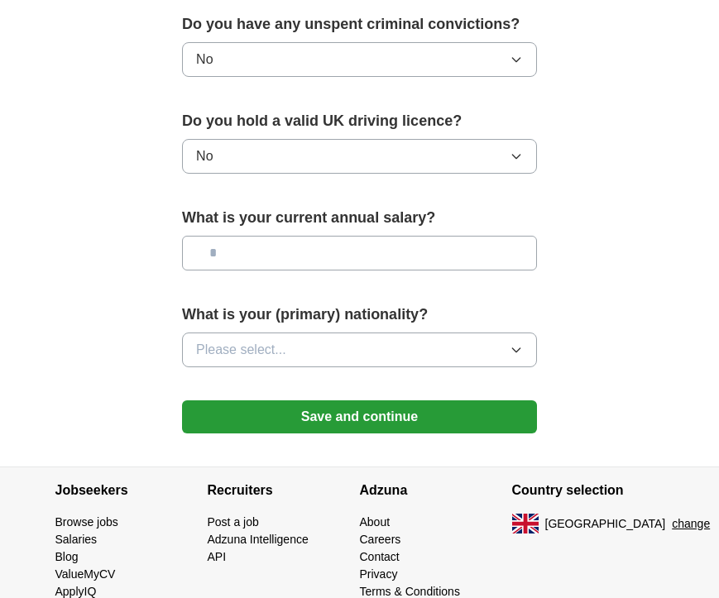
click at [242, 354] on span "Please select..." at bounding box center [241, 350] width 90 height 20
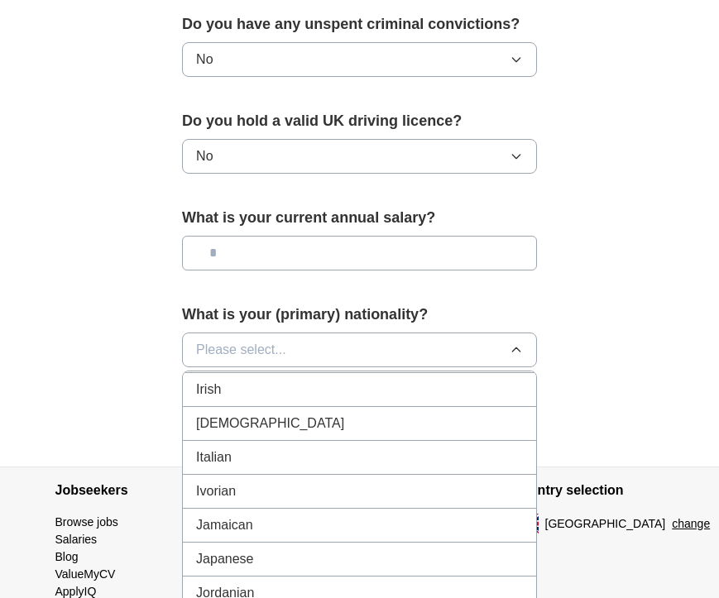
scroll to position [2825, 0]
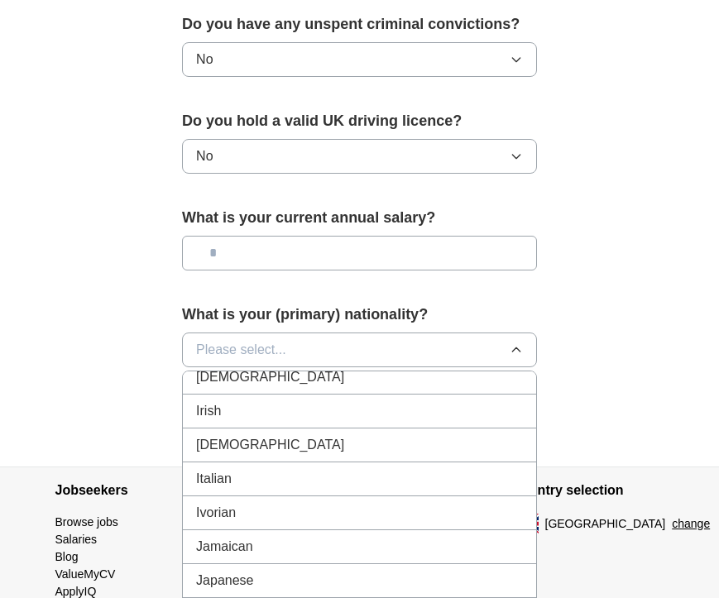
click at [245, 475] on div "Italian" at bounding box center [359, 479] width 327 height 20
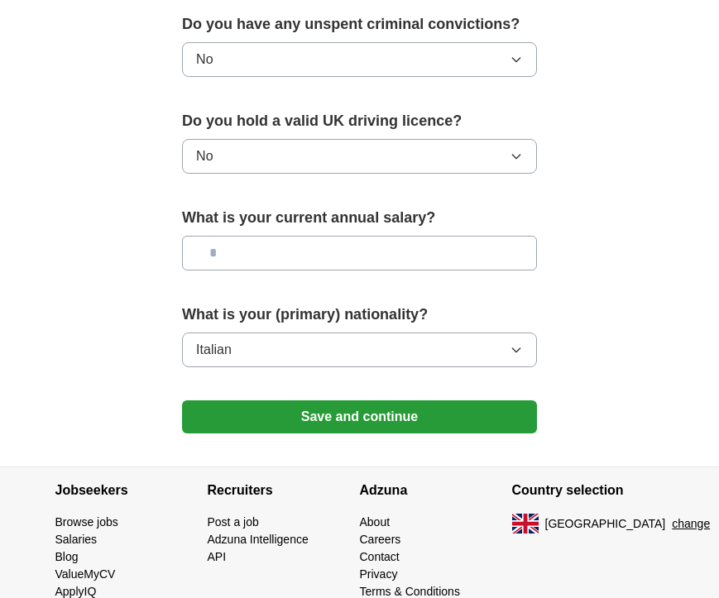
click at [341, 409] on button "Save and continue" at bounding box center [359, 416] width 355 height 33
